Goal: Information Seeking & Learning: Check status

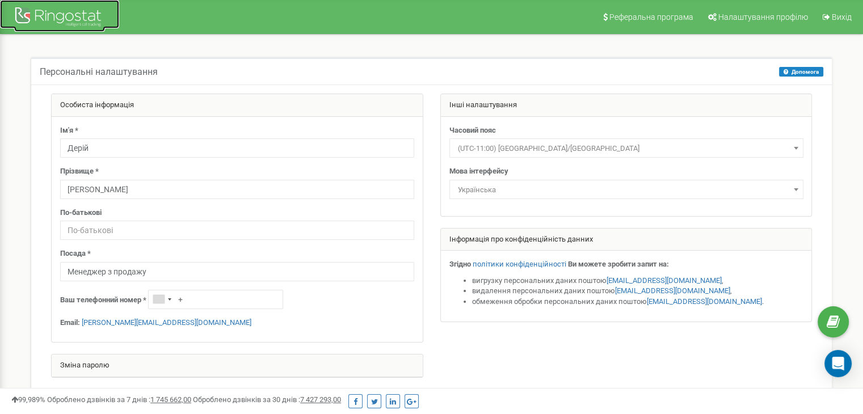
click at [36, 9] on div at bounding box center [59, 18] width 91 height 27
click at [33, 15] on div at bounding box center [59, 18] width 91 height 27
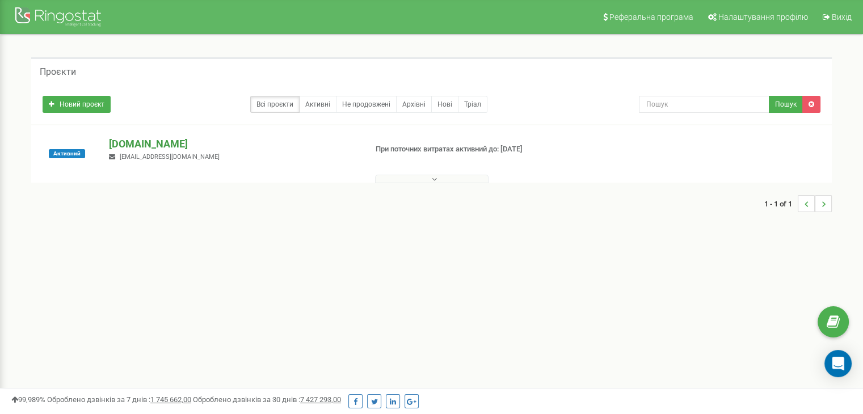
click at [127, 144] on p "ferm.in.ua" at bounding box center [233, 144] width 248 height 15
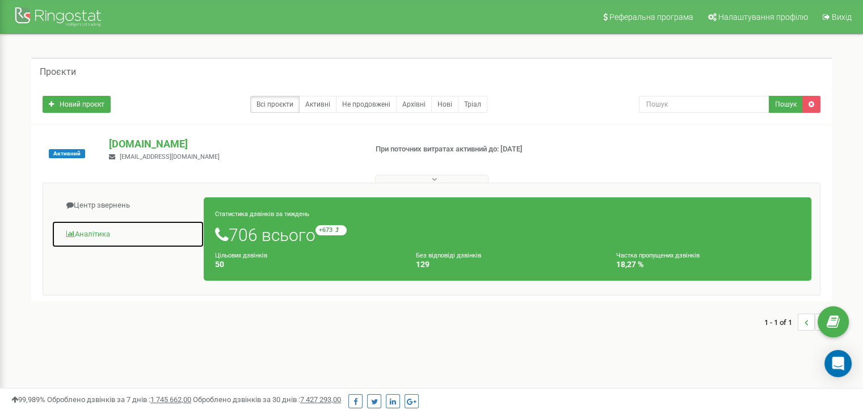
click at [92, 234] on link "Аналiтика" at bounding box center [128, 235] width 153 height 28
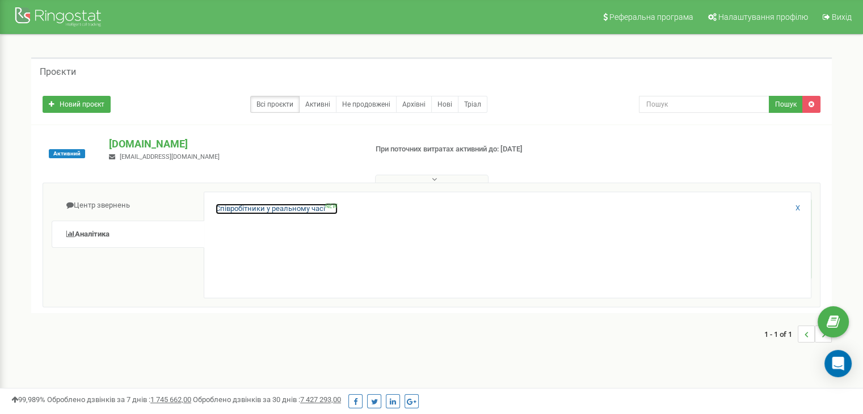
click at [254, 204] on link "Співробітники у реальному часі NEW" at bounding box center [277, 209] width 122 height 11
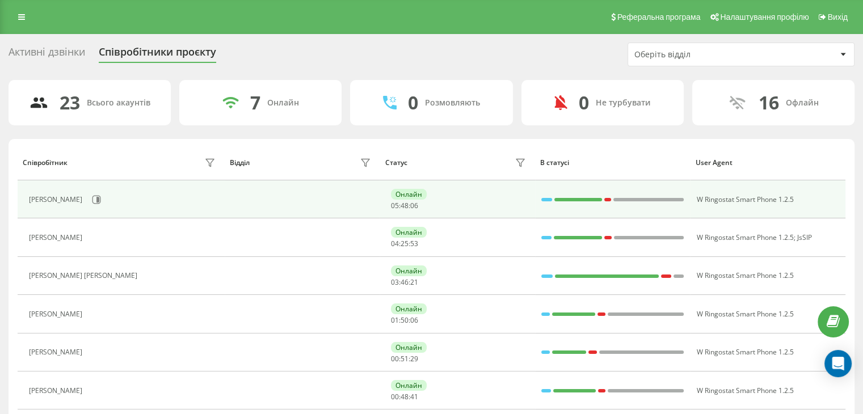
click at [491, 203] on div "Онлайн 05 : 48 : 06" at bounding box center [460, 199] width 138 height 21
click at [611, 200] on div at bounding box center [607, 199] width 7 height 3
click at [576, 202] on div at bounding box center [578, 199] width 48 height 15
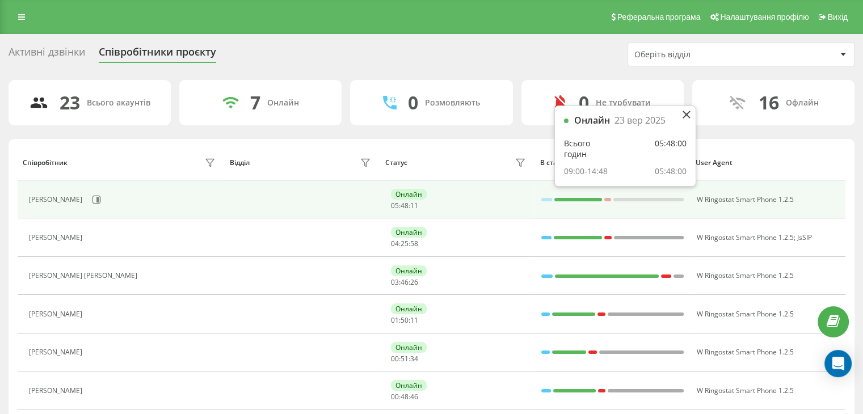
click at [547, 201] on div at bounding box center [546, 199] width 11 height 15
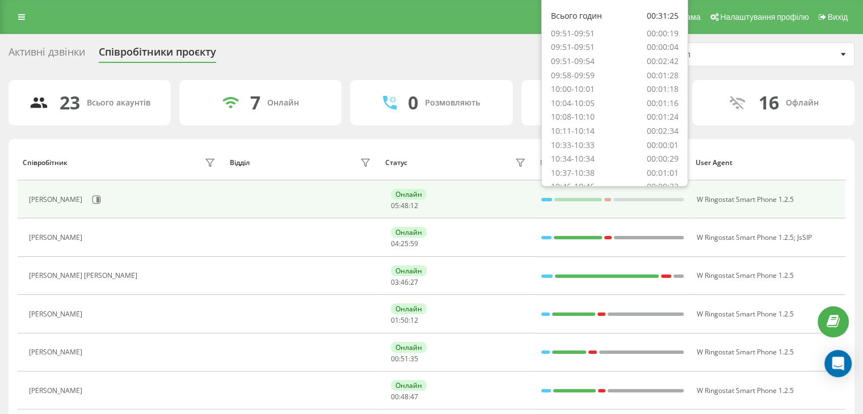
click at [498, 205] on div "Онлайн 05 : 48 : 12" at bounding box center [460, 199] width 138 height 21
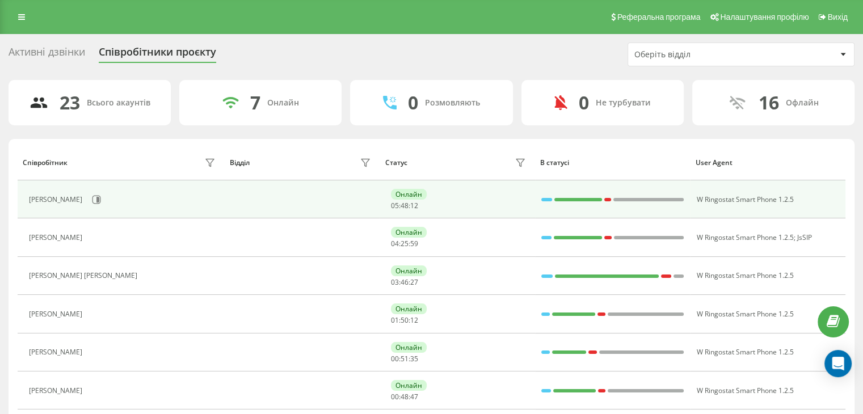
click at [419, 201] on div "Онлайн 05 : 48 : 12" at bounding box center [460, 199] width 138 height 21
click at [397, 196] on div "Онлайн" at bounding box center [409, 194] width 36 height 11
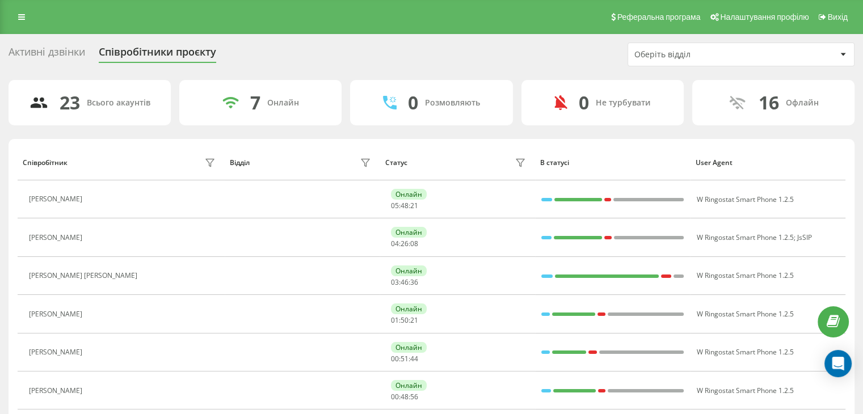
click at [40, 48] on div "Активні дзвінки" at bounding box center [47, 55] width 77 height 18
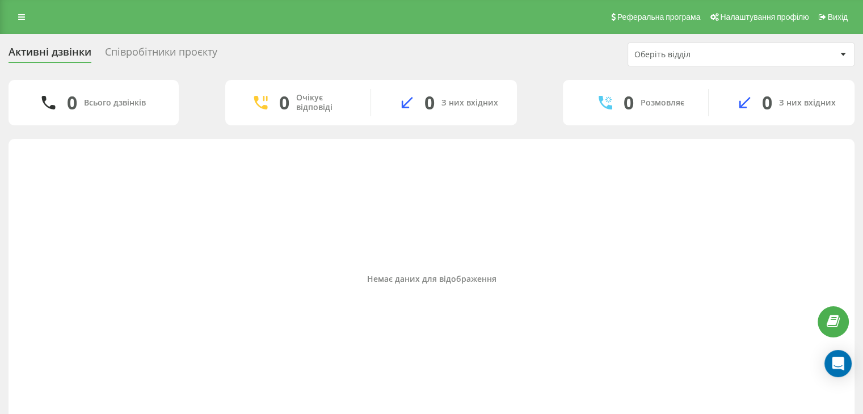
click at [689, 50] on div "Оберіть відділ" at bounding box center [702, 55] width 136 height 10
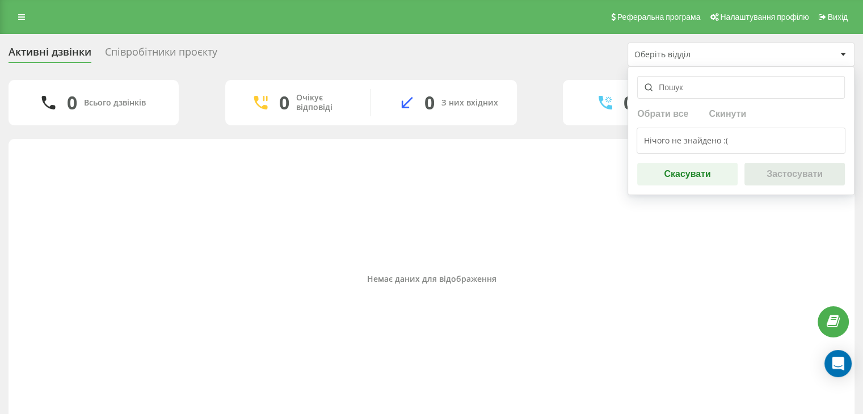
click at [689, 50] on div "Оберіть відділ" at bounding box center [702, 55] width 136 height 10
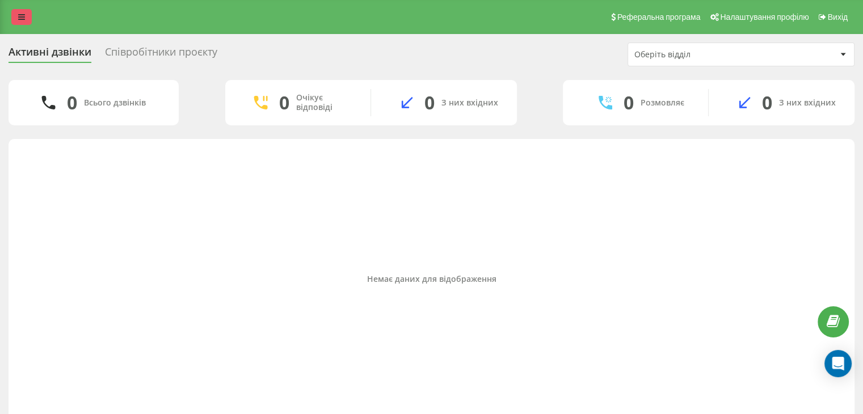
click at [27, 21] on link at bounding box center [21, 17] width 20 height 16
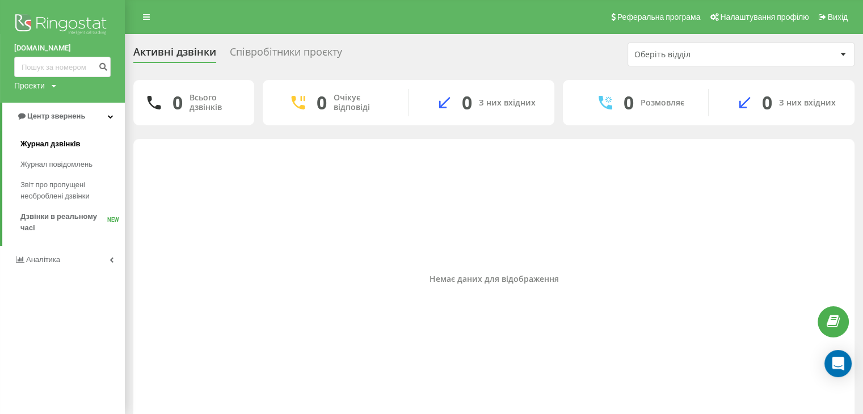
click at [59, 144] on span "Журнал дзвінків" at bounding box center [50, 143] width 60 height 11
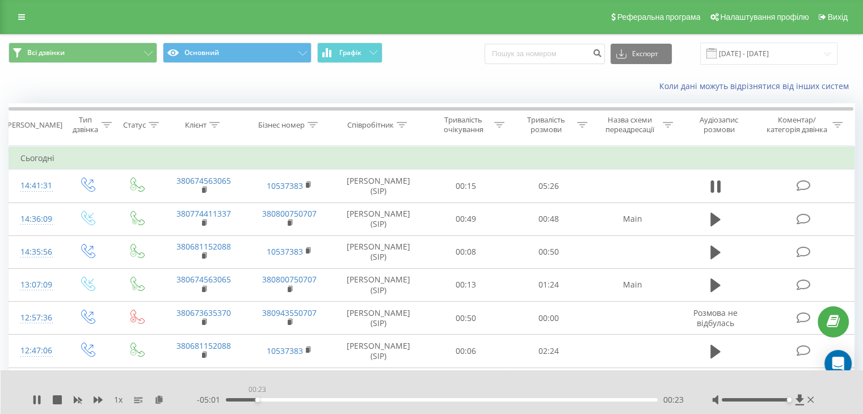
drag, startPoint x: 235, startPoint y: 398, endPoint x: 280, endPoint y: 403, distance: 45.1
click at [280, 403] on div "- 05:01 00:23 00:23" at bounding box center [440, 399] width 487 height 11
click at [288, 399] on div "00:46" at bounding box center [442, 399] width 432 height 3
click at [292, 399] on div "00:50" at bounding box center [442, 399] width 432 height 3
click at [300, 399] on div "00:50" at bounding box center [442, 399] width 432 height 3
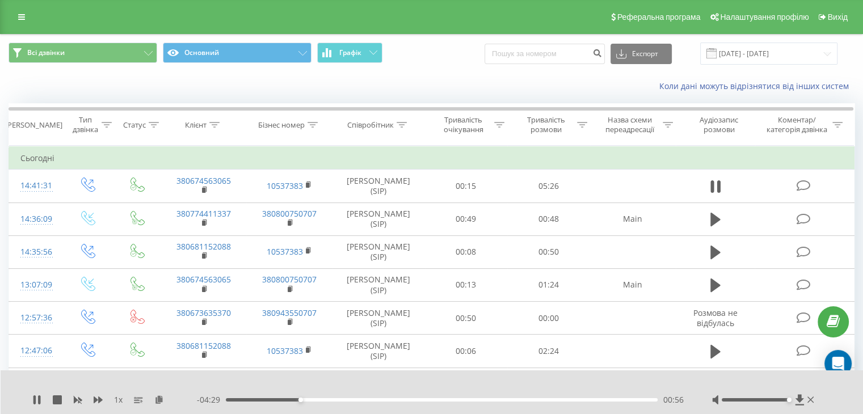
click at [314, 399] on div "00:56" at bounding box center [442, 399] width 432 height 3
click at [343, 399] on div "01:07" at bounding box center [442, 399] width 432 height 3
click at [365, 400] on div "01:29" at bounding box center [442, 399] width 432 height 3
click at [372, 400] on div "01:46" at bounding box center [442, 399] width 432 height 3
click at [386, 399] on div "01:57" at bounding box center [442, 399] width 432 height 3
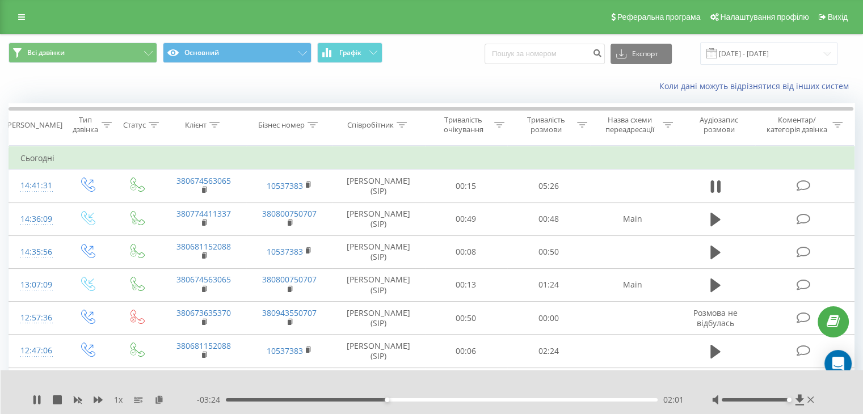
click at [398, 399] on div "02:01" at bounding box center [442, 399] width 432 height 3
click at [406, 398] on div "02:11" at bounding box center [442, 399] width 432 height 3
click at [413, 400] on div "02:20" at bounding box center [442, 399] width 432 height 3
click at [35, 398] on icon at bounding box center [34, 400] width 2 height 9
